Goal: Information Seeking & Learning: Learn about a topic

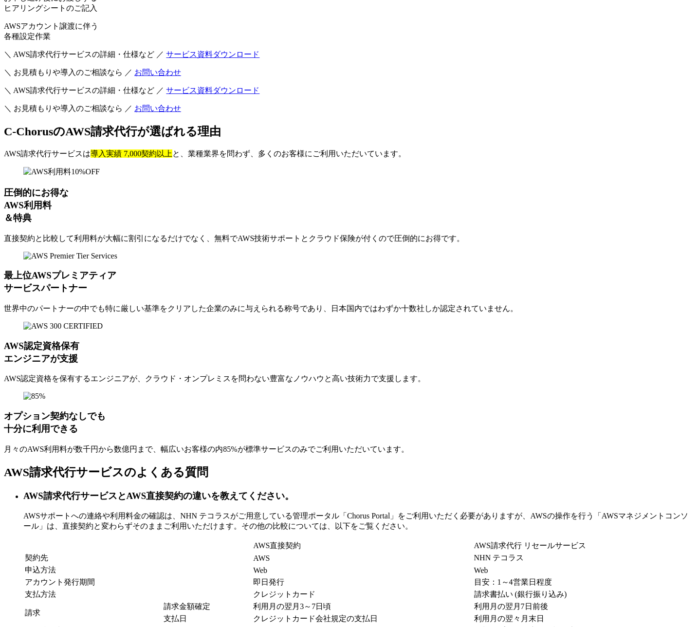
scroll to position [6900, 0]
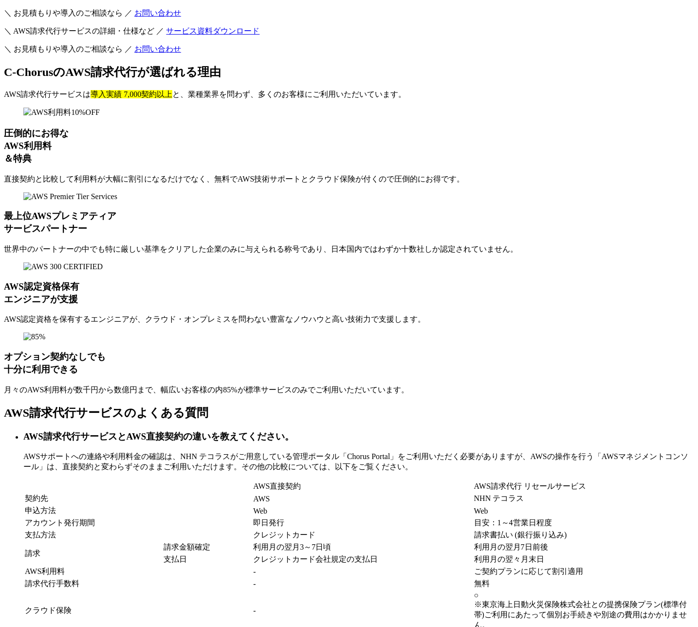
scroll to position [7034, 0]
